Goal: Complete application form

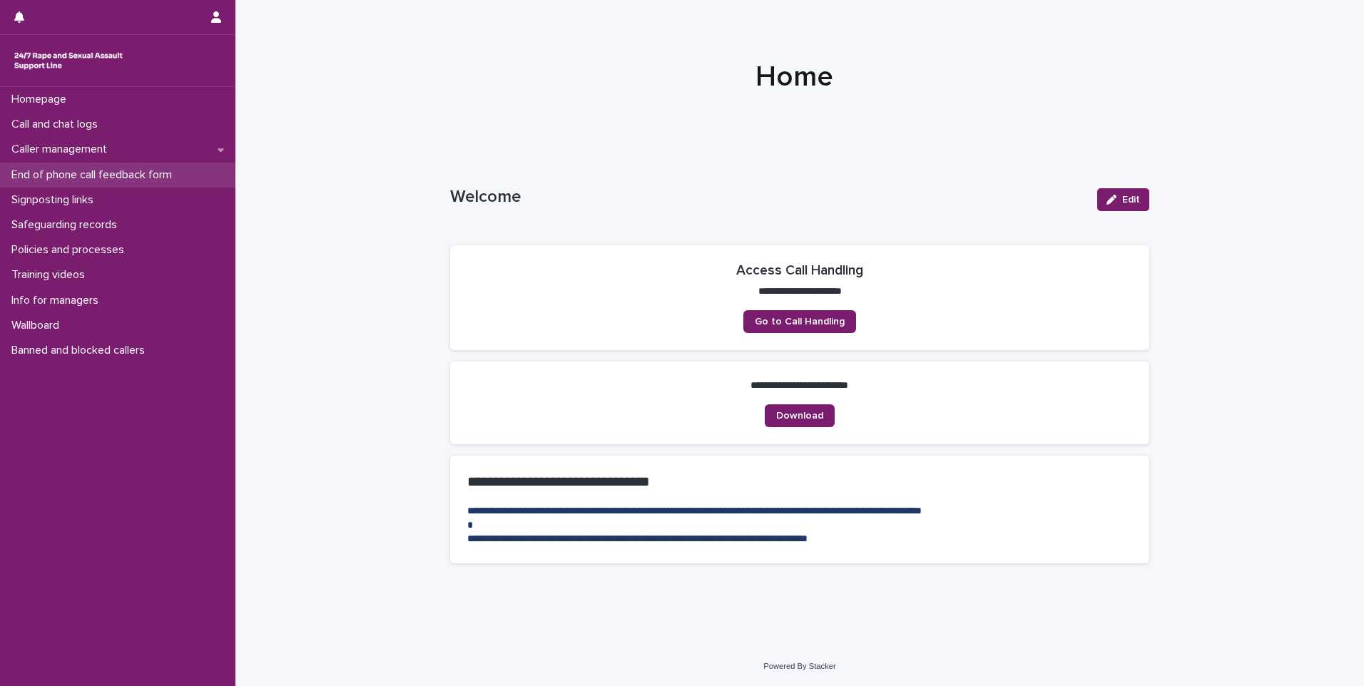
click at [136, 168] on p "End of phone call feedback form" at bounding box center [95, 175] width 178 height 14
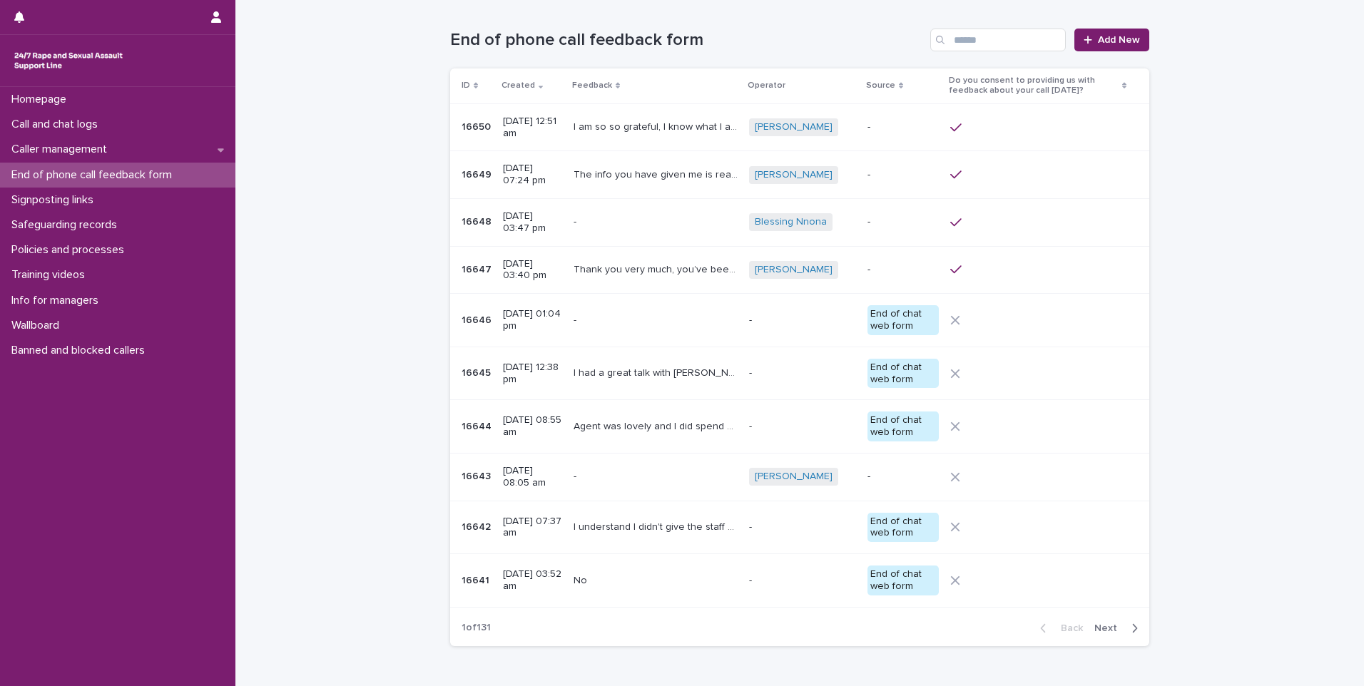
click at [1118, 630] on span "Next" at bounding box center [1109, 628] width 31 height 10
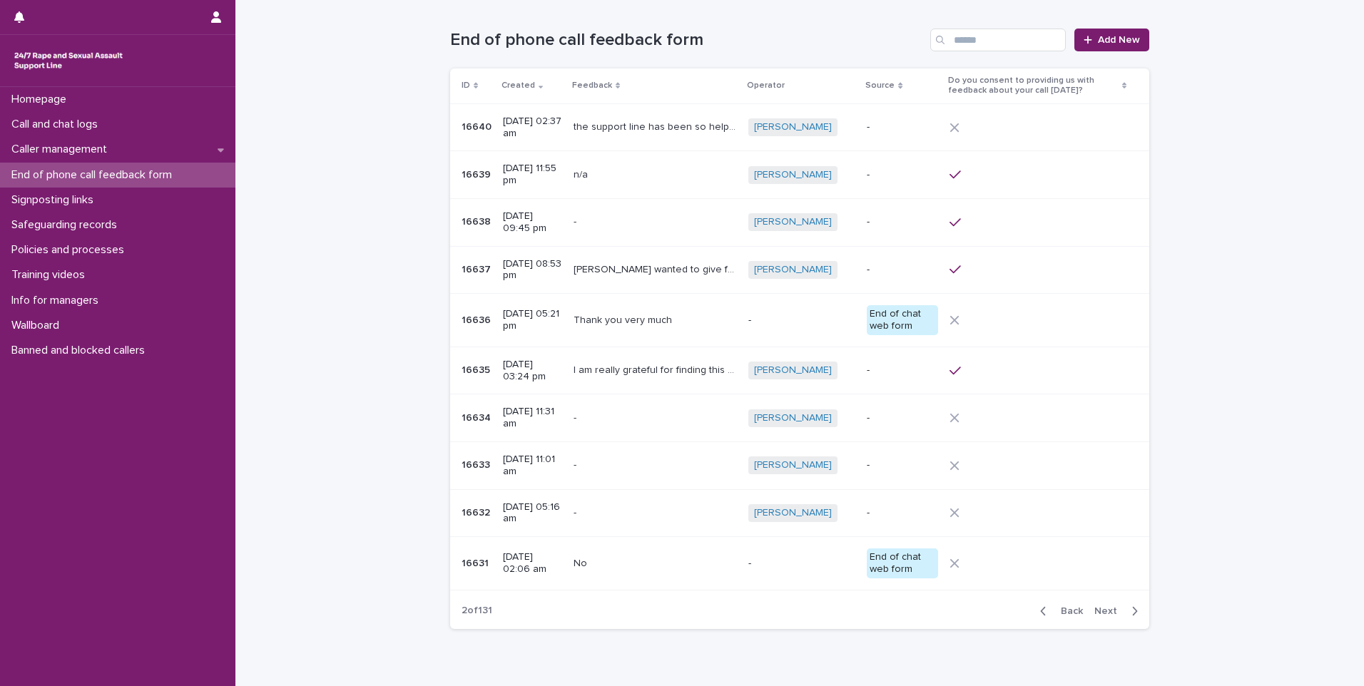
click at [1065, 609] on span "Back" at bounding box center [1067, 611] width 31 height 10
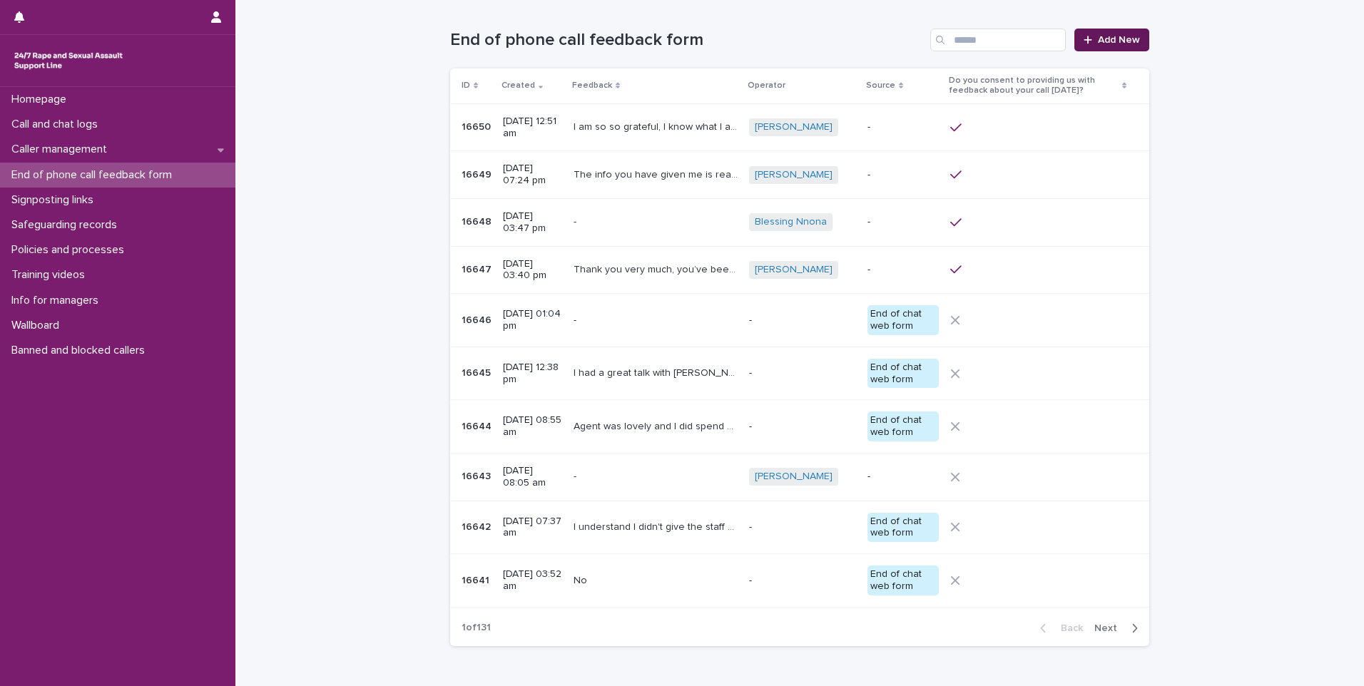
click at [1085, 35] on icon at bounding box center [1087, 40] width 9 height 10
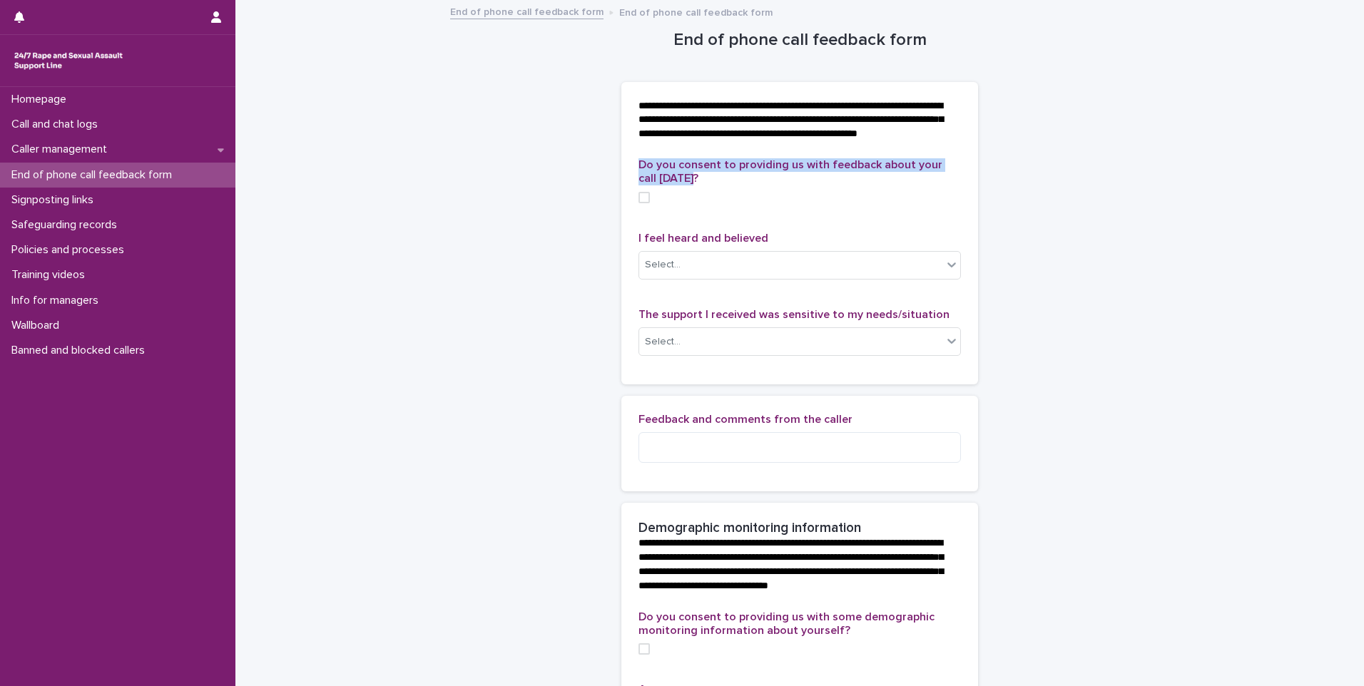
drag, startPoint x: 680, startPoint y: 190, endPoint x: 630, endPoint y: 180, distance: 50.9
click at [630, 180] on div "Do you consent to providing us with feedback about your call [DATE]? I feel hea…" at bounding box center [799, 271] width 357 height 226
drag, startPoint x: 630, startPoint y: 180, endPoint x: 640, endPoint y: 183, distance: 9.9
copy span "Do you consent to providing us with feedback about your call [DATE]?"
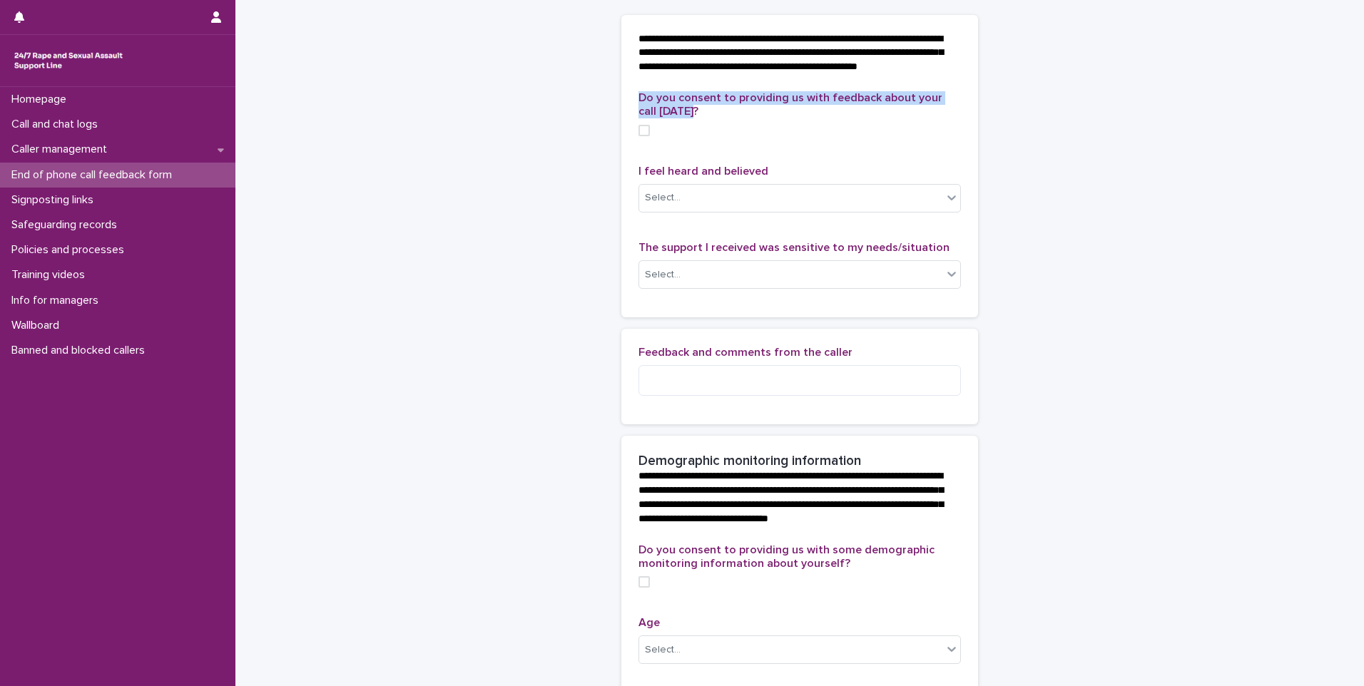
scroll to position [143, 0]
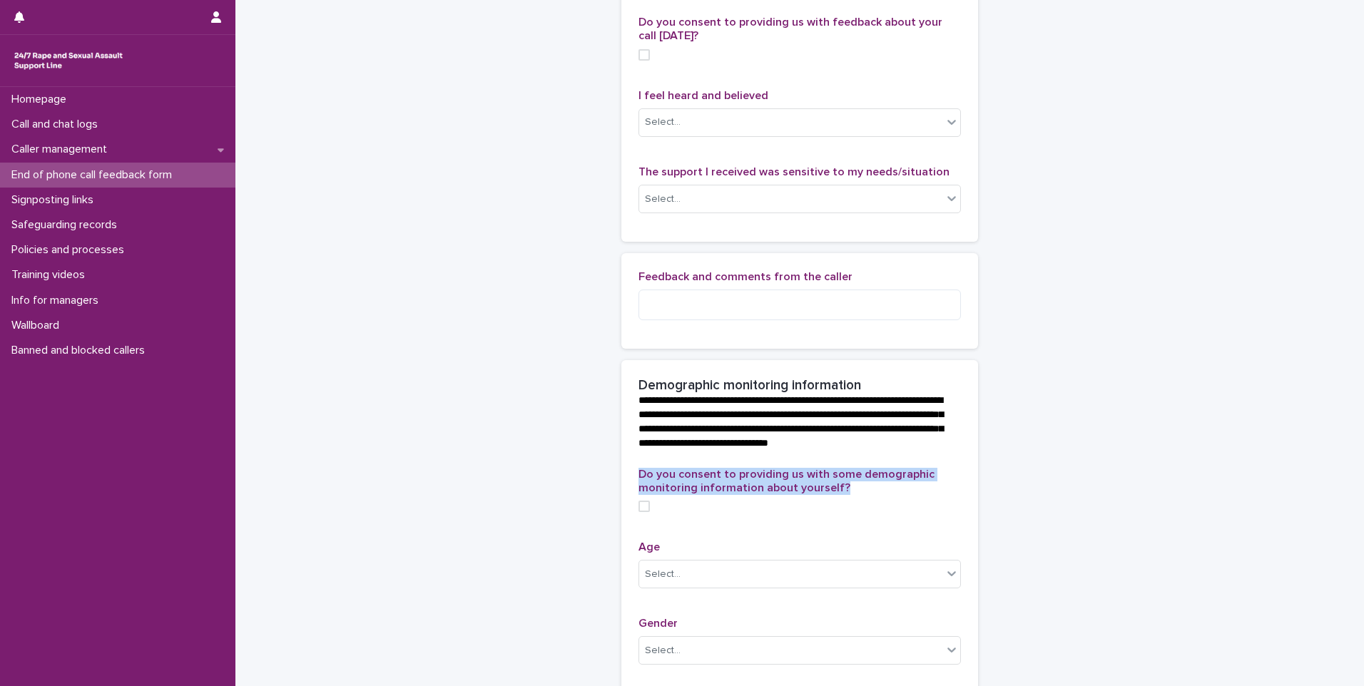
drag, startPoint x: 844, startPoint y: 519, endPoint x: 628, endPoint y: 501, distance: 216.1
drag, startPoint x: 628, startPoint y: 501, endPoint x: 653, endPoint y: 502, distance: 24.3
copy span "Do you consent to providing us with some demographic monitoring information abo…"
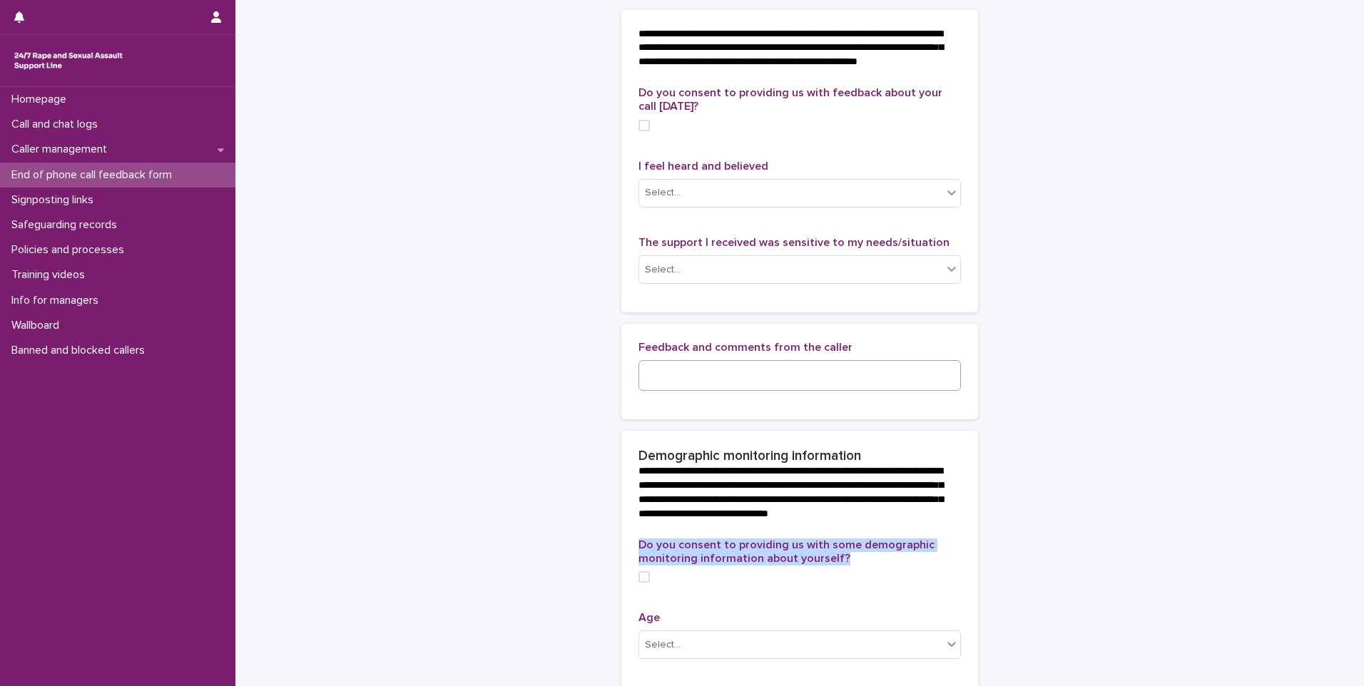
scroll to position [0, 0]
